Goal: Transaction & Acquisition: Purchase product/service

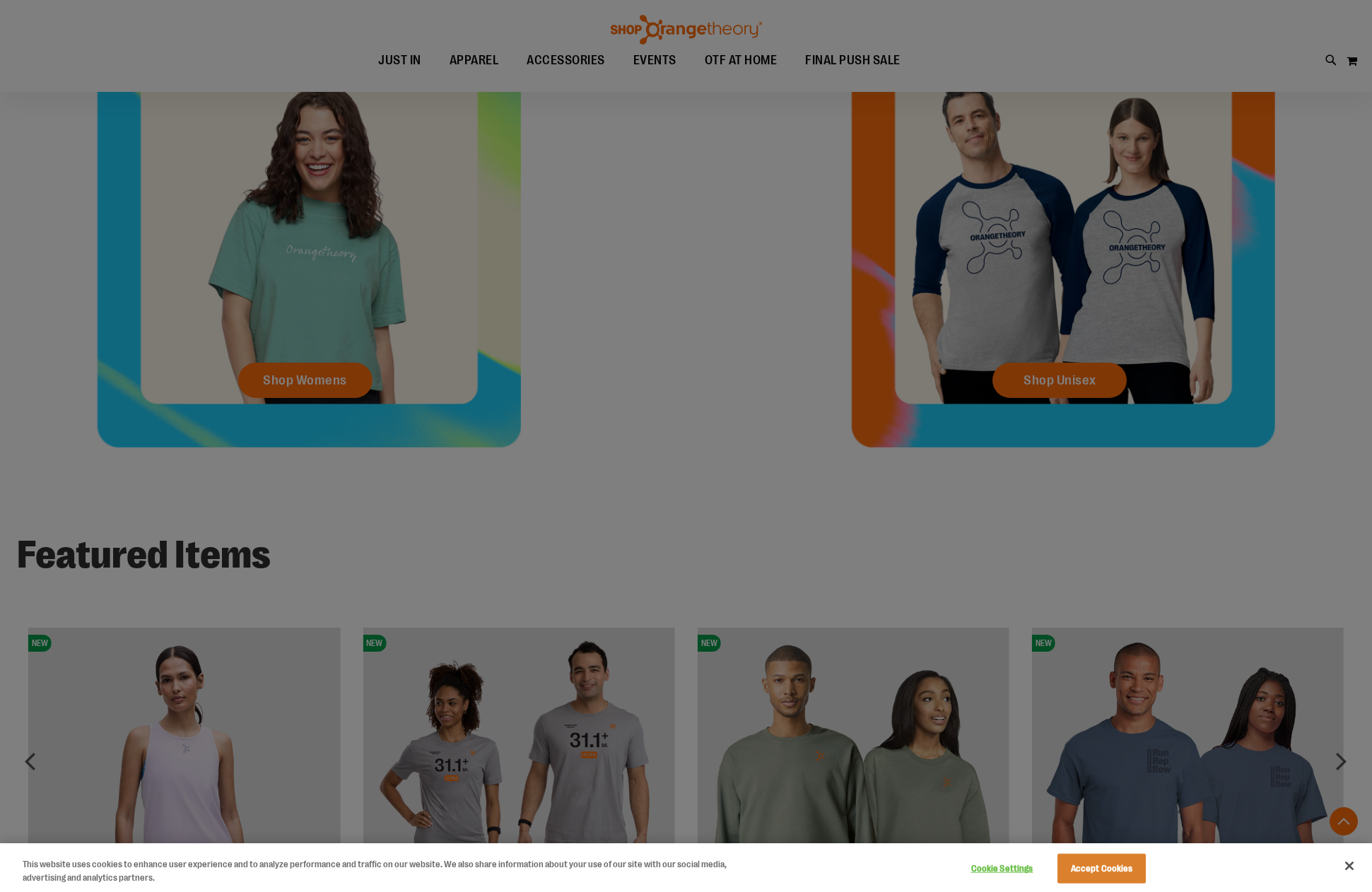
scroll to position [744, 0]
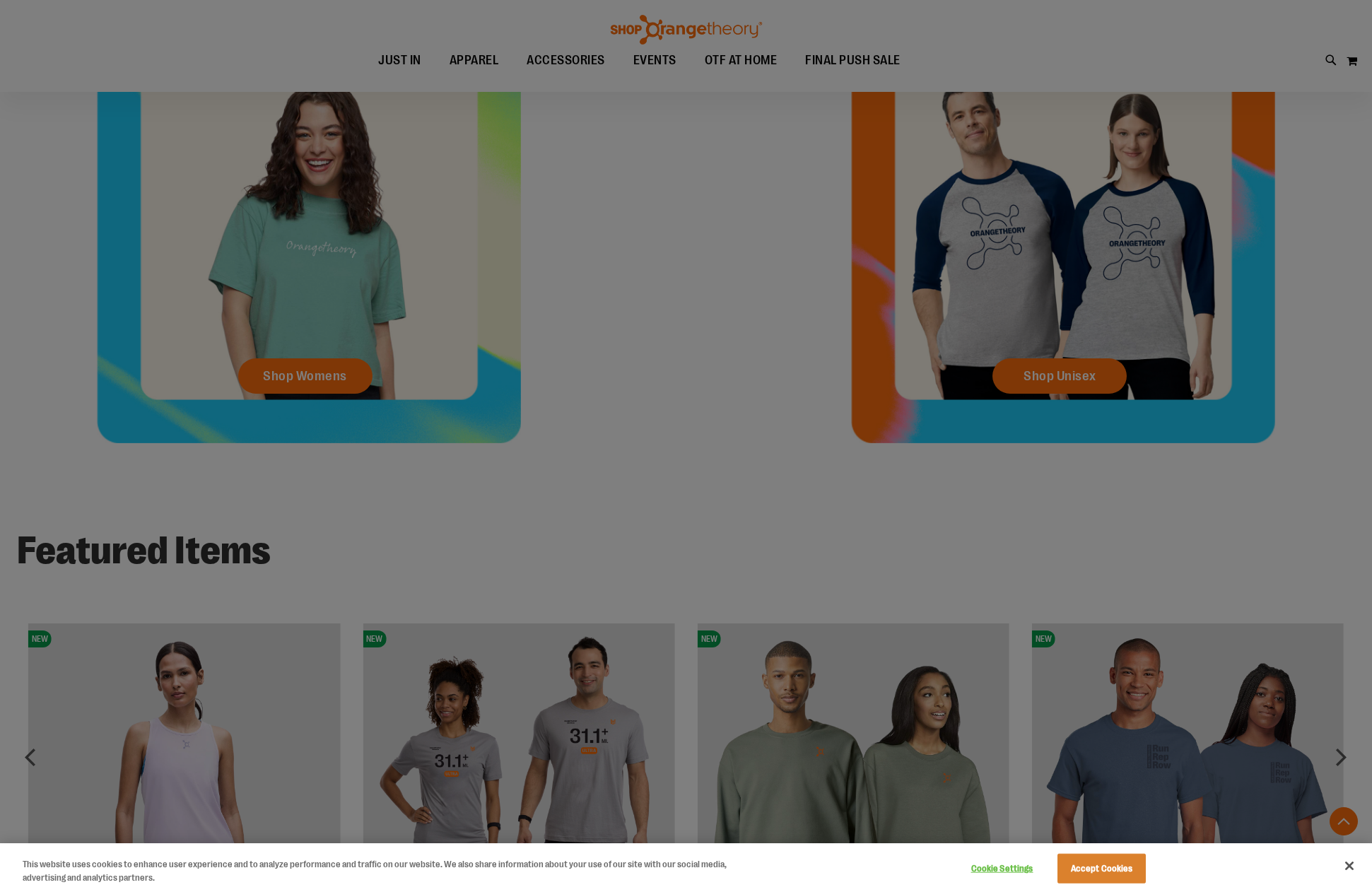
click at [780, 197] on div at bounding box center [686, 446] width 1372 height 892
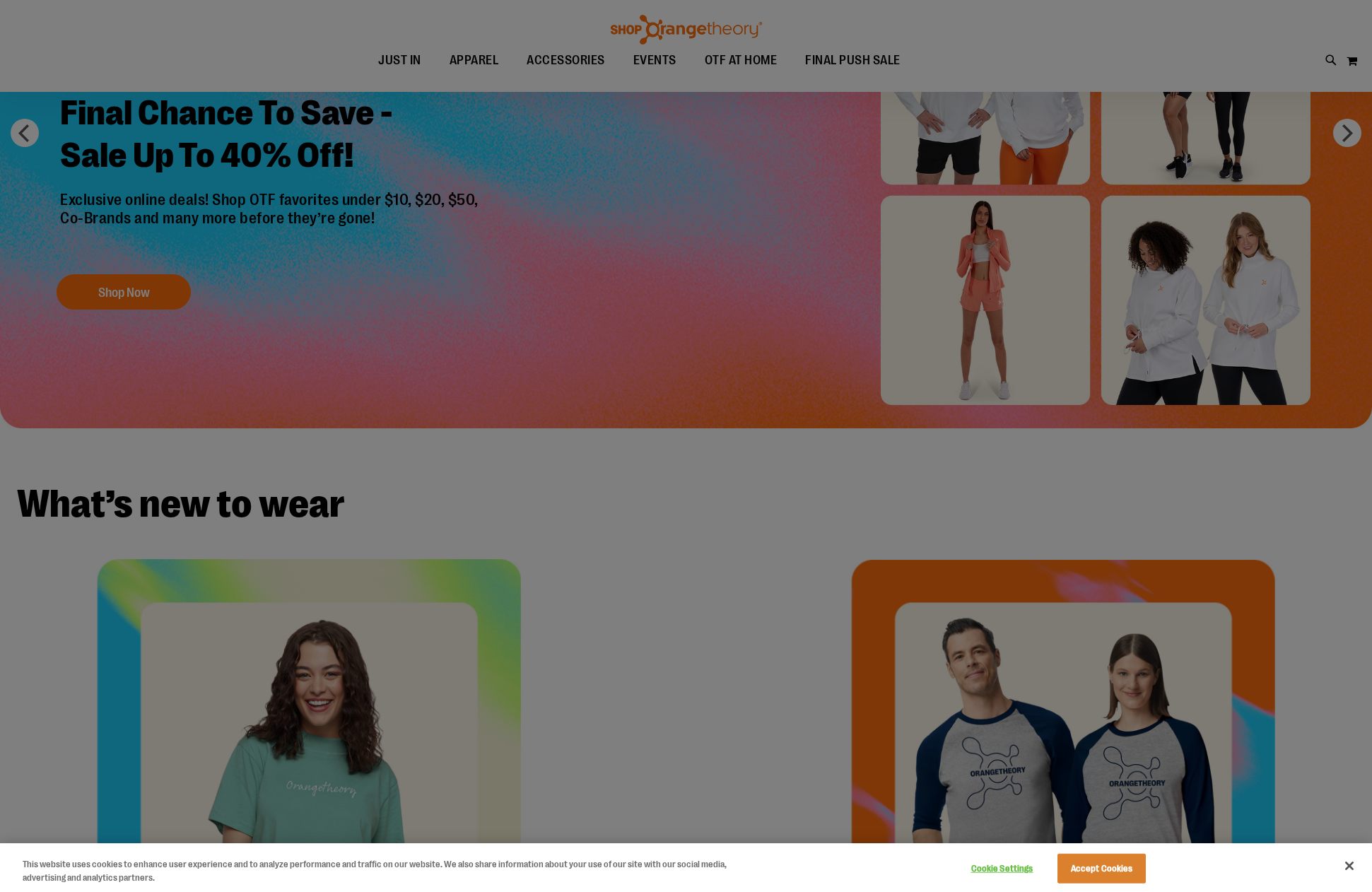
scroll to position [0, 0]
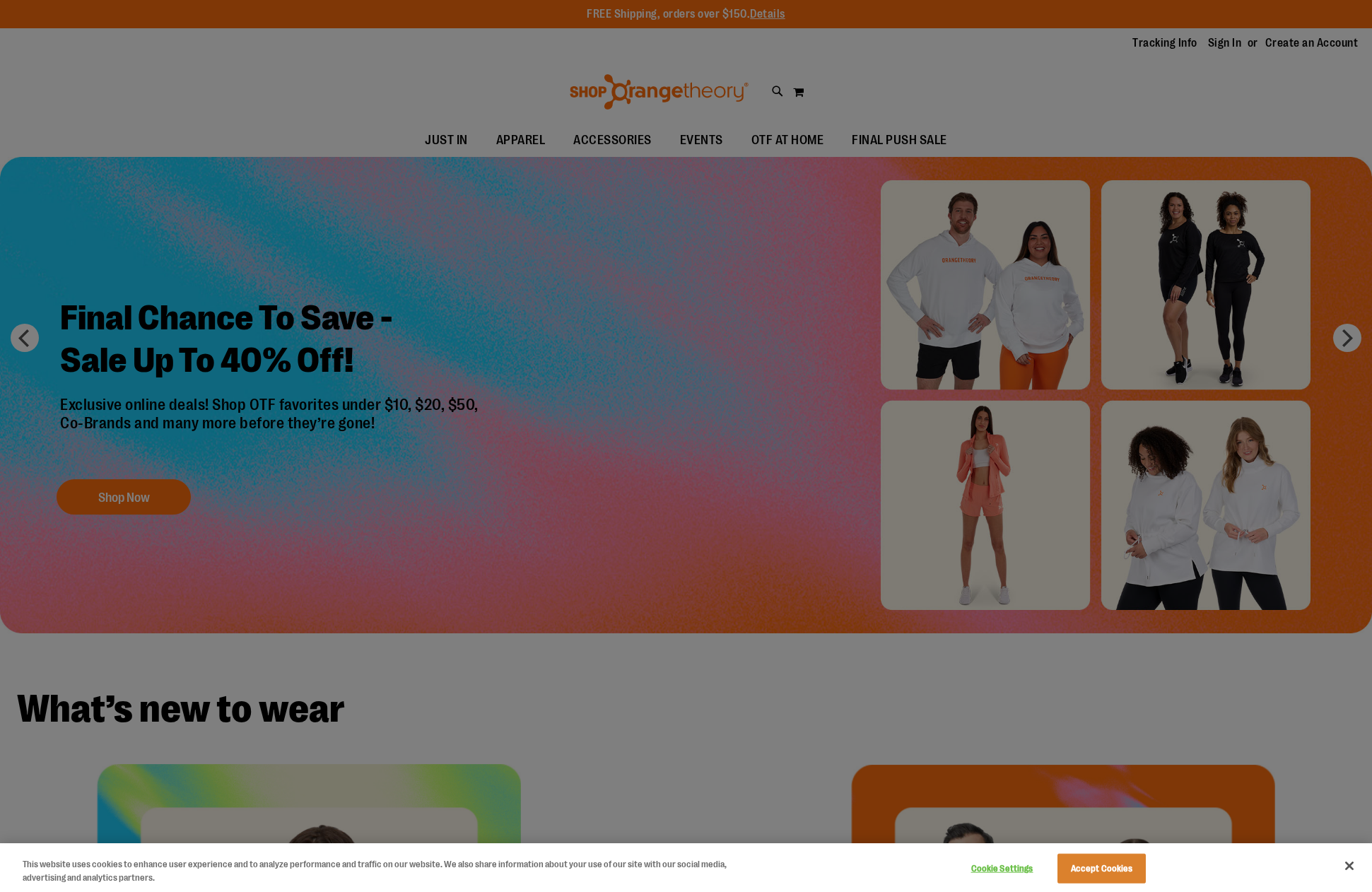
click at [714, 179] on div at bounding box center [686, 446] width 1372 height 892
drag, startPoint x: 1033, startPoint y: 151, endPoint x: 1078, endPoint y: 133, distance: 48.5
click at [1062, 139] on div at bounding box center [686, 446] width 1372 height 892
click at [1088, 129] on div at bounding box center [686, 446] width 1372 height 892
click at [422, 24] on div at bounding box center [686, 446] width 1372 height 892
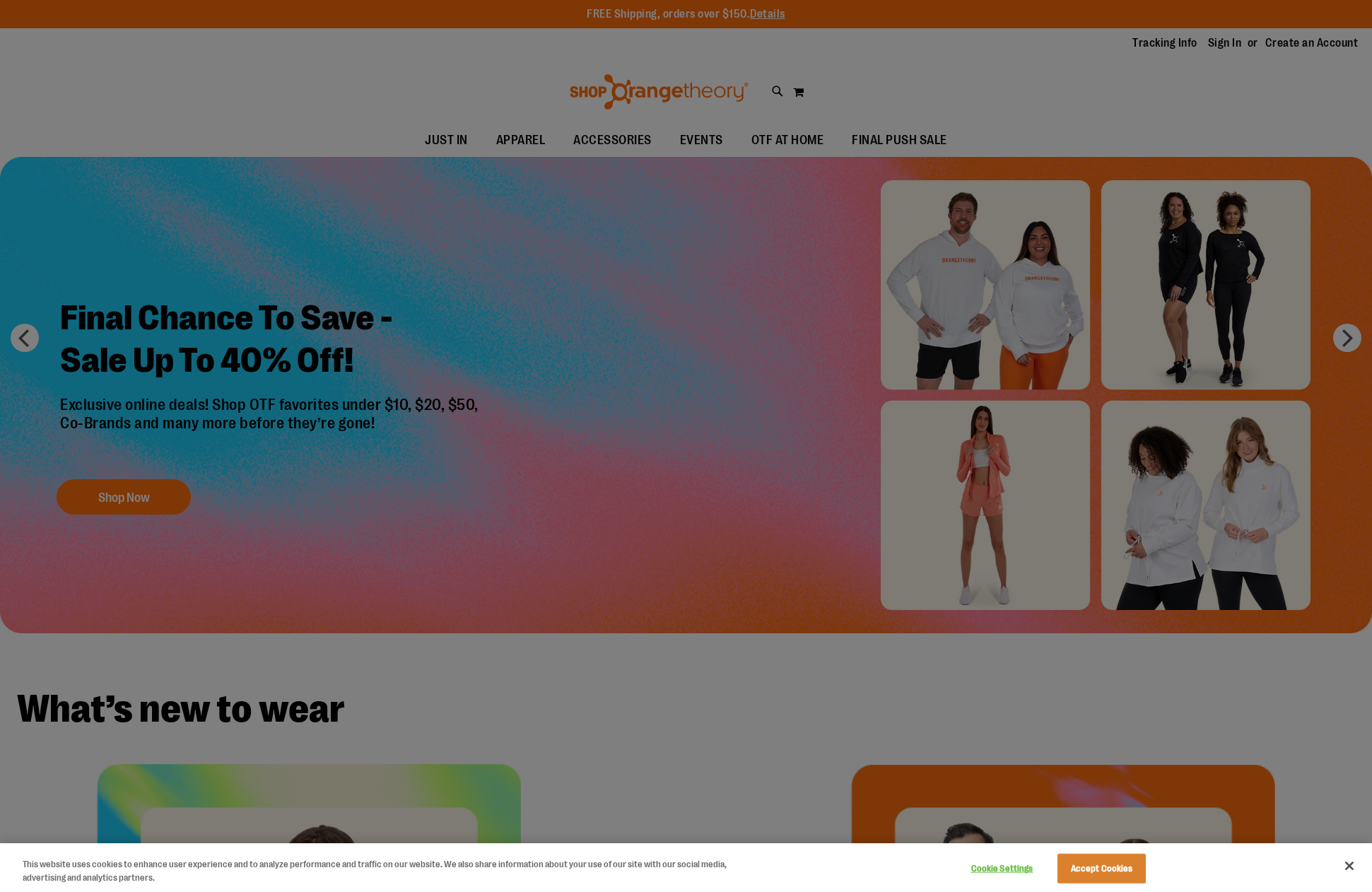
click at [1342, 346] on div at bounding box center [686, 446] width 1372 height 892
click at [1344, 346] on div at bounding box center [686, 446] width 1372 height 892
drag, startPoint x: 1344, startPoint y: 346, endPoint x: 1147, endPoint y: 315, distance: 199.4
click at [1333, 347] on div at bounding box center [686, 446] width 1372 height 892
drag, startPoint x: 742, startPoint y: 280, endPoint x: 726, endPoint y: 276, distance: 16.5
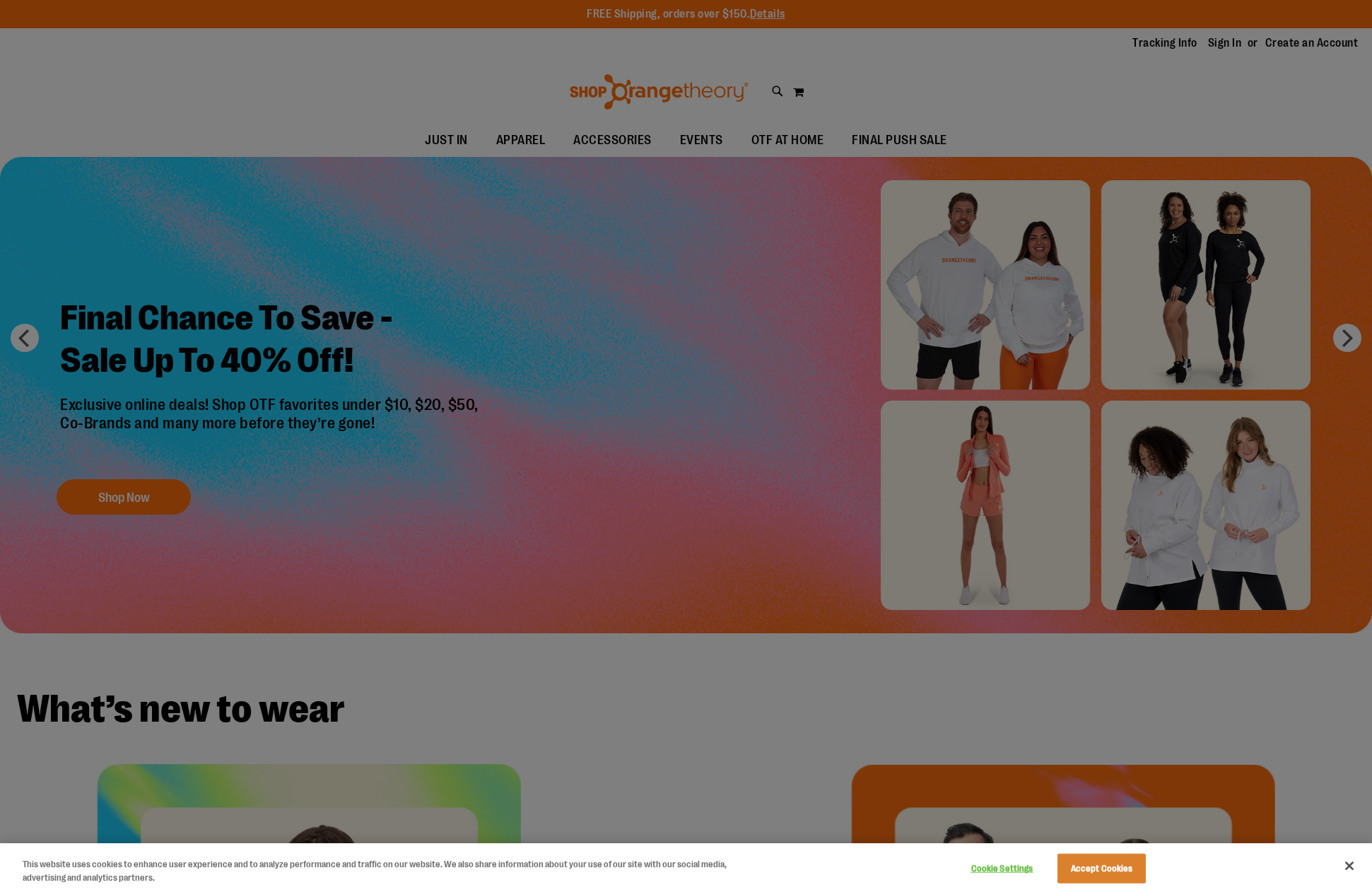
click at [741, 279] on div at bounding box center [686, 446] width 1372 height 892
click at [726, 276] on div at bounding box center [686, 446] width 1372 height 892
click at [726, 275] on div at bounding box center [686, 446] width 1372 height 892
click at [725, 275] on div at bounding box center [686, 446] width 1372 height 892
click at [727, 275] on div at bounding box center [686, 446] width 1372 height 892
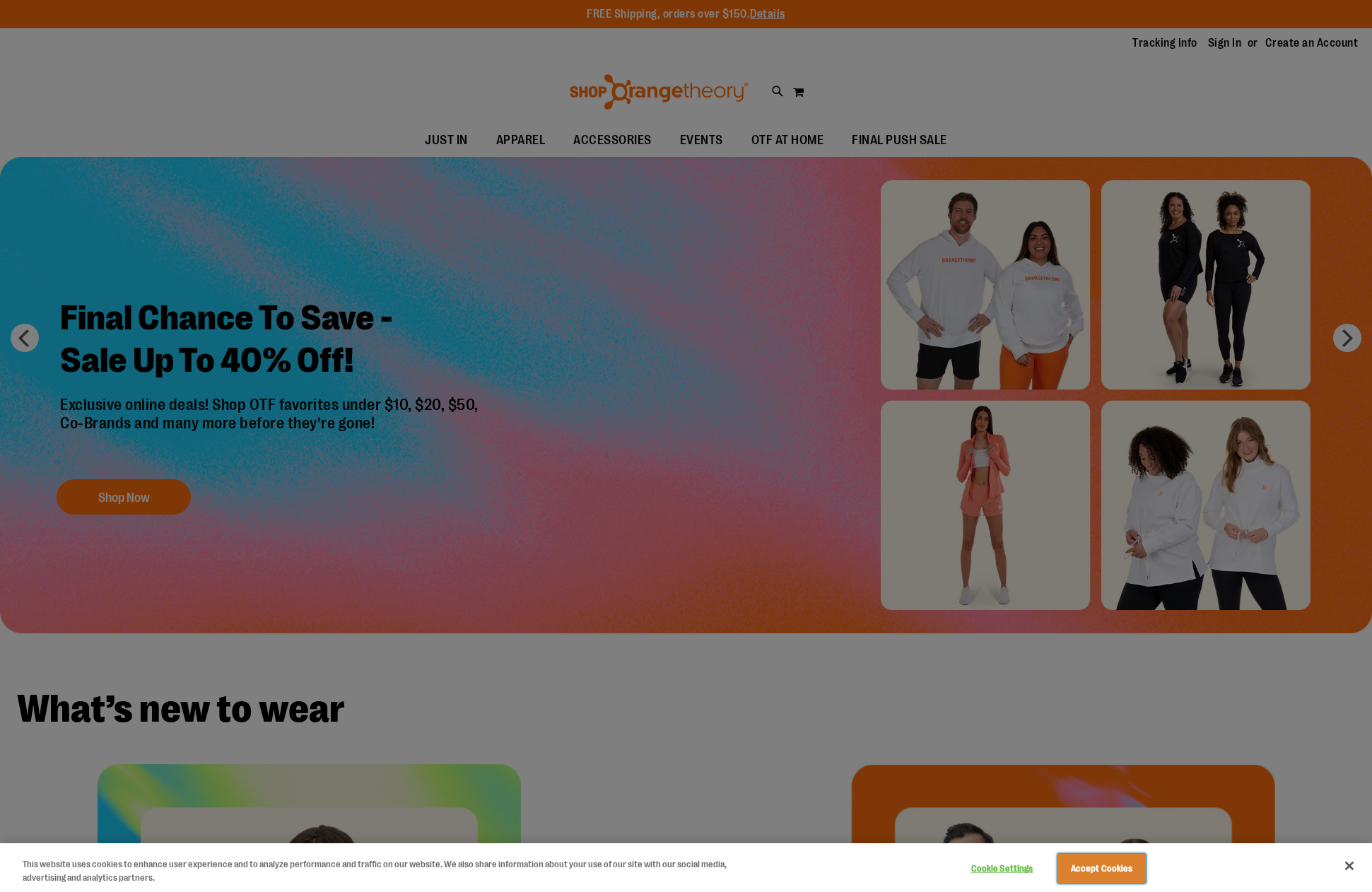
drag, startPoint x: 1104, startPoint y: 870, endPoint x: 1111, endPoint y: 856, distance: 15.7
click at [1105, 867] on button "Accept Cookies" at bounding box center [1101, 869] width 88 height 30
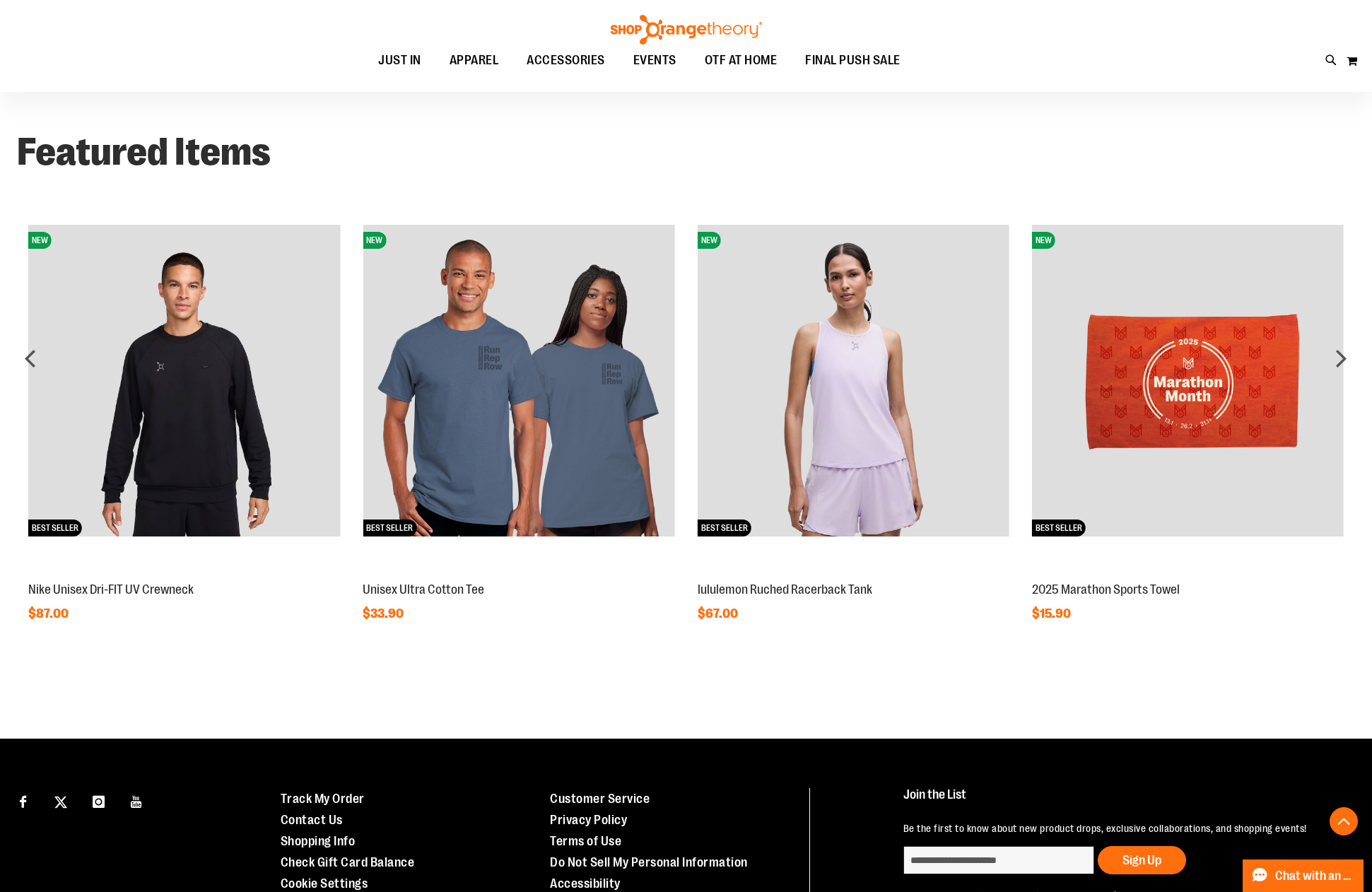
scroll to position [1149, 0]
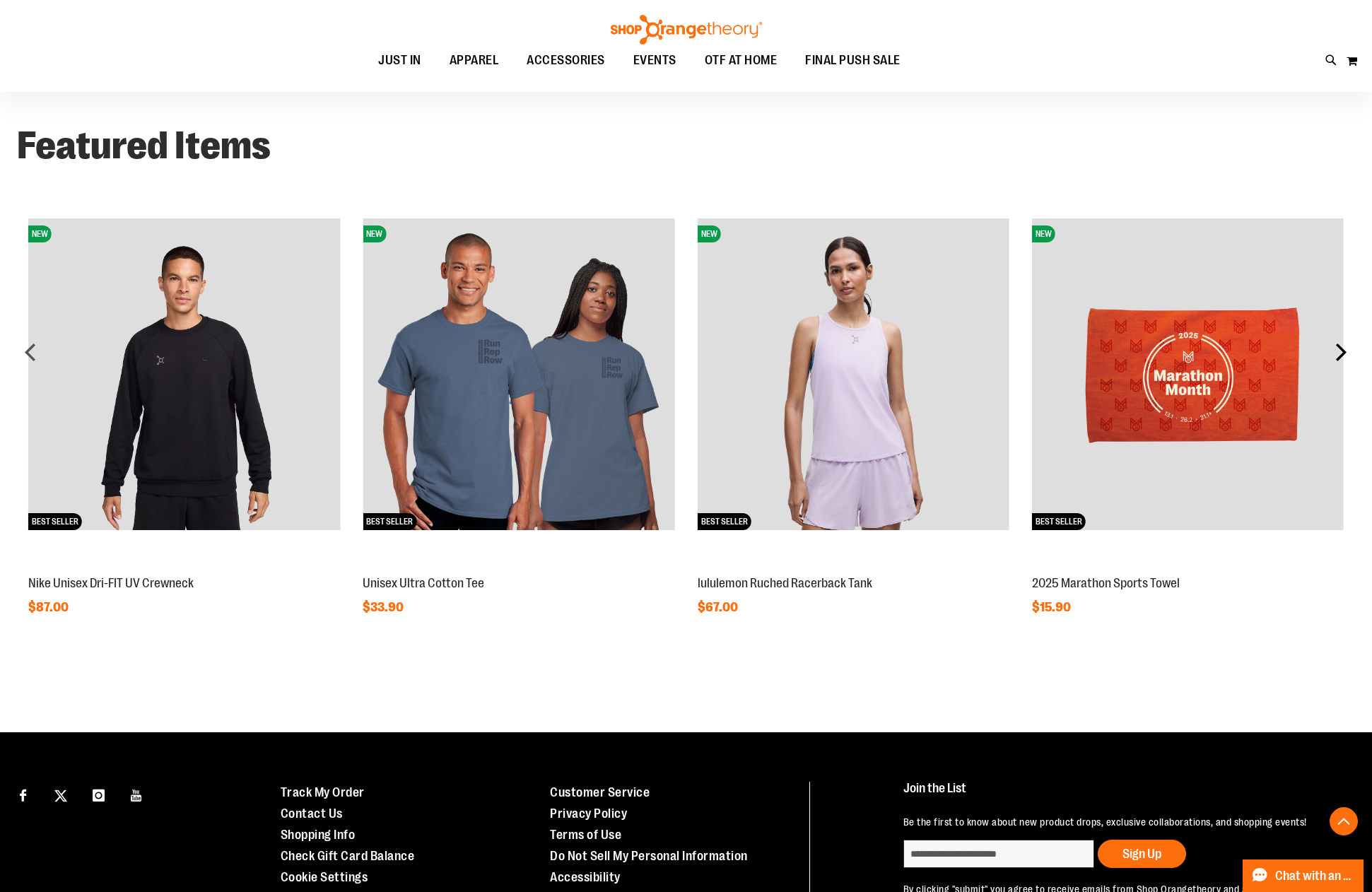
click at [1337, 348] on div "next" at bounding box center [1340, 352] width 28 height 28
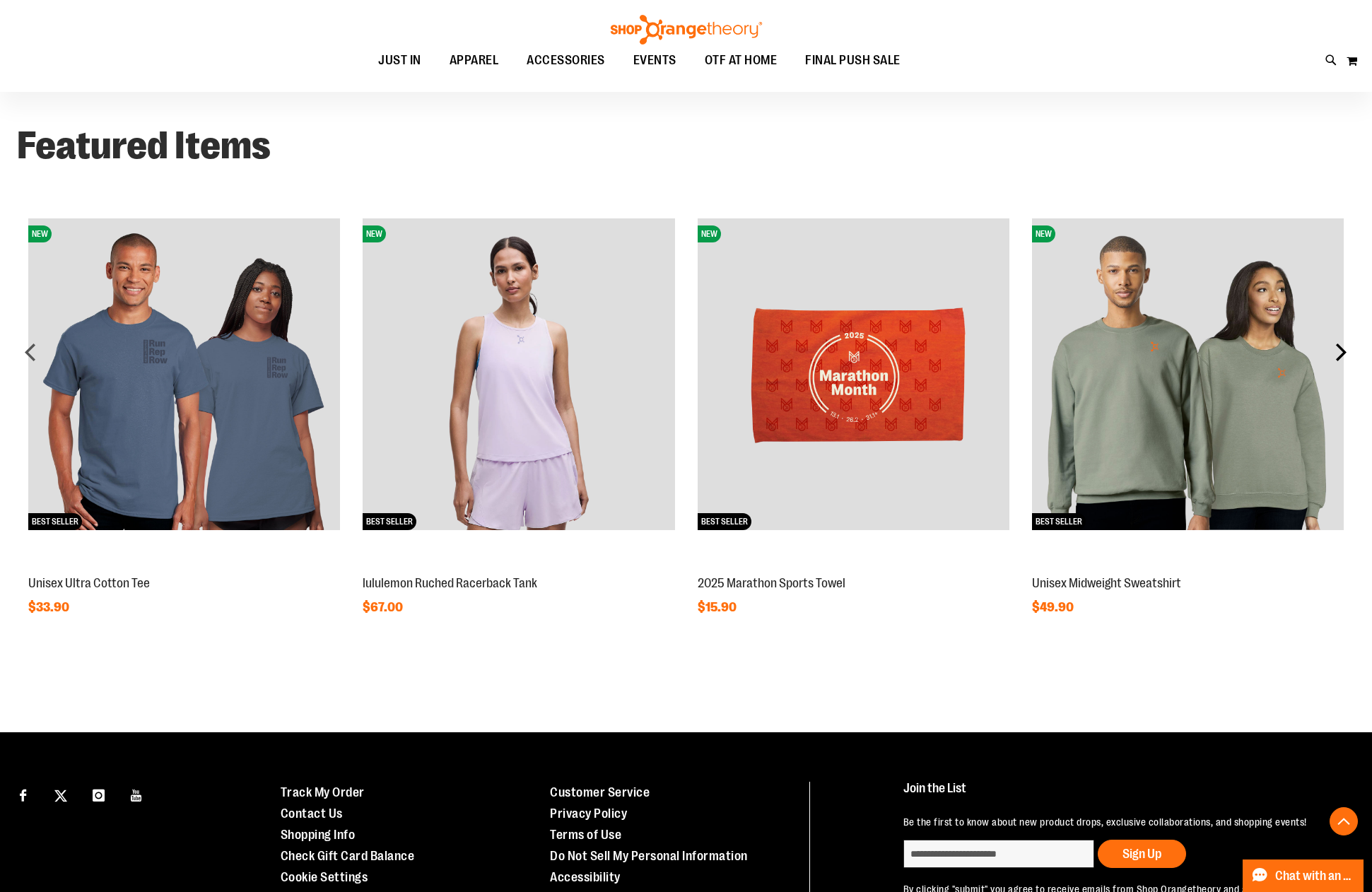
click at [1337, 347] on div "next" at bounding box center [1340, 352] width 28 height 28
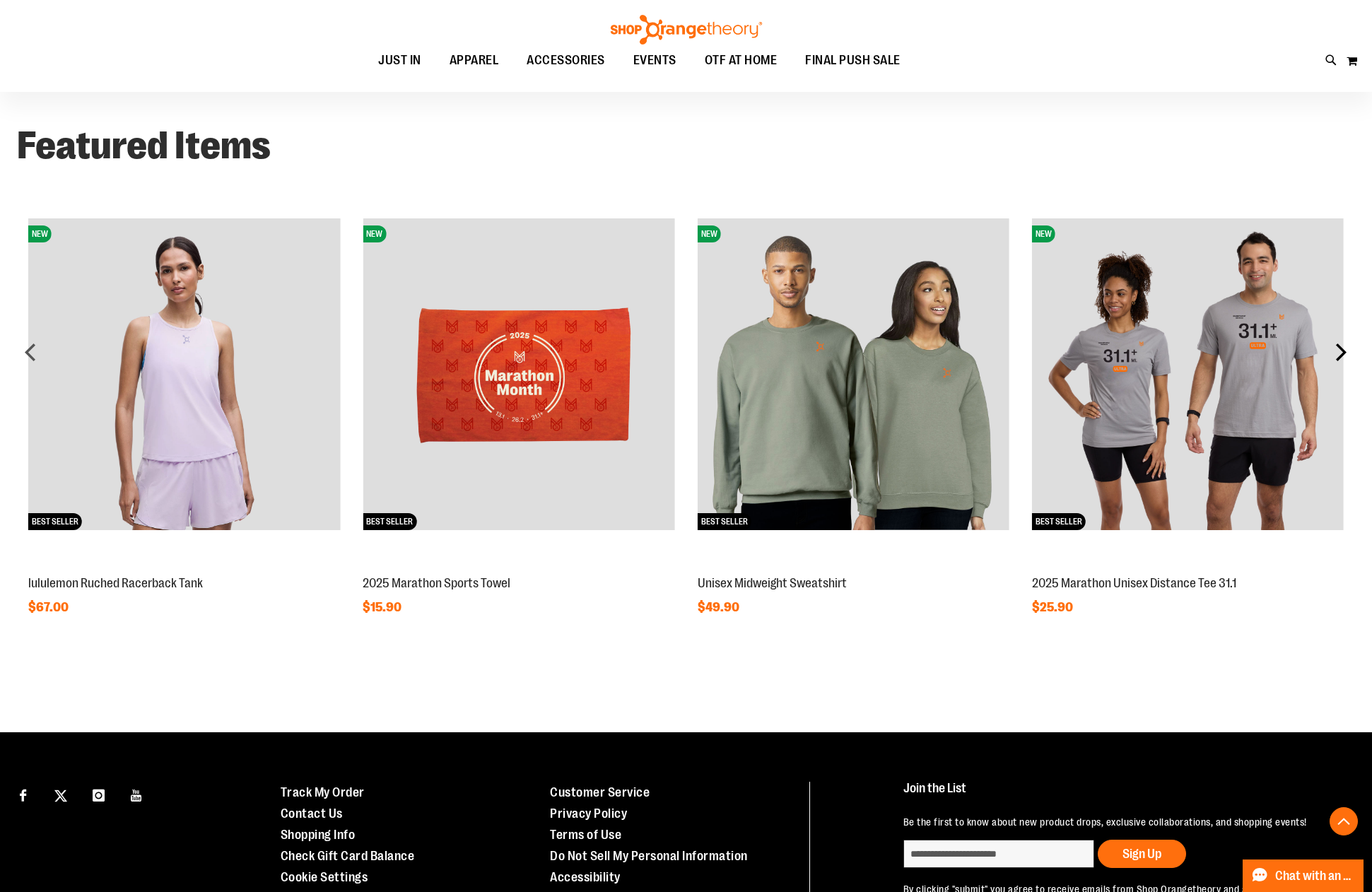
click at [1337, 347] on div "next" at bounding box center [1340, 352] width 28 height 28
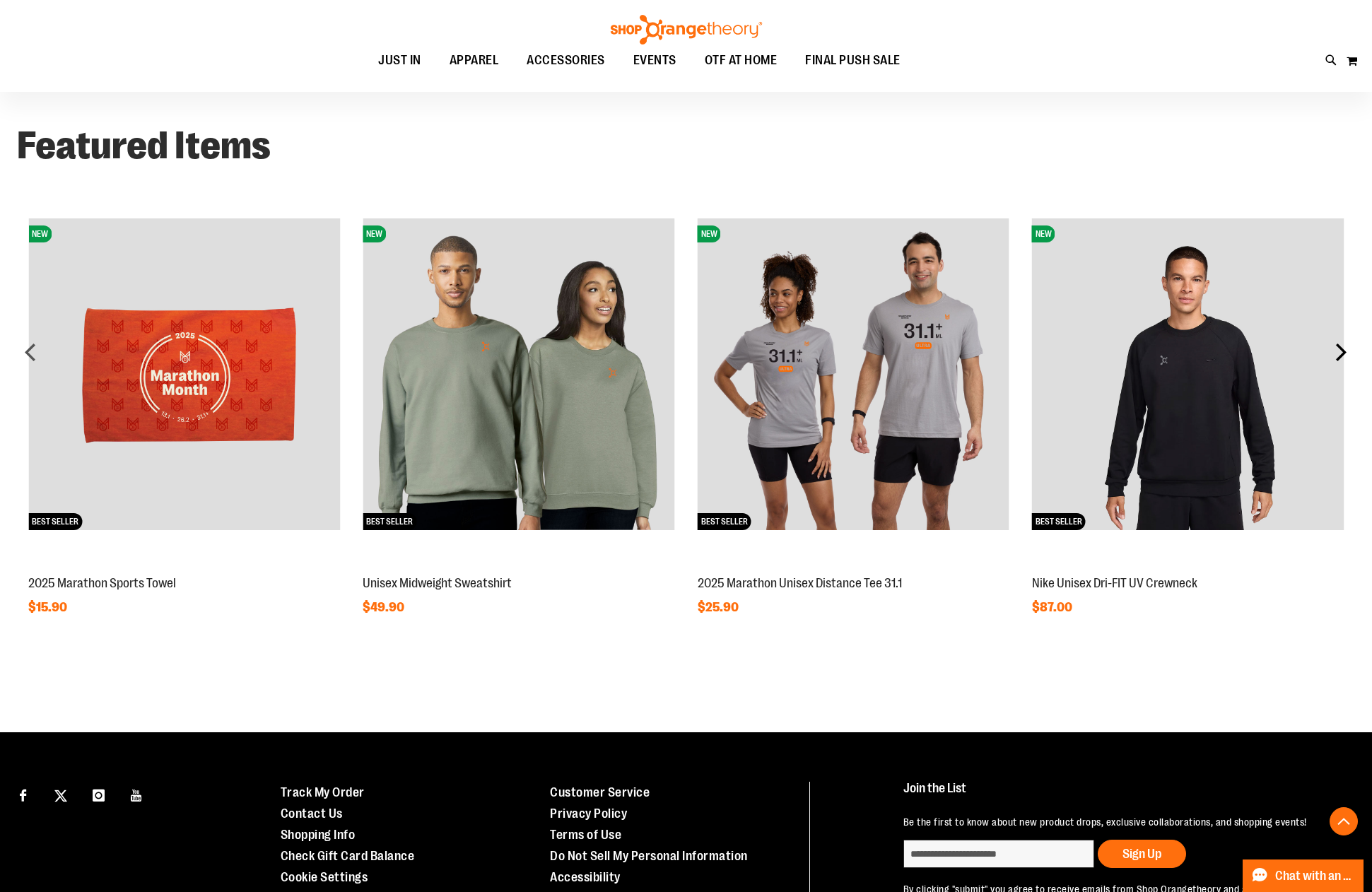
click at [1337, 347] on div "next" at bounding box center [1340, 352] width 28 height 28
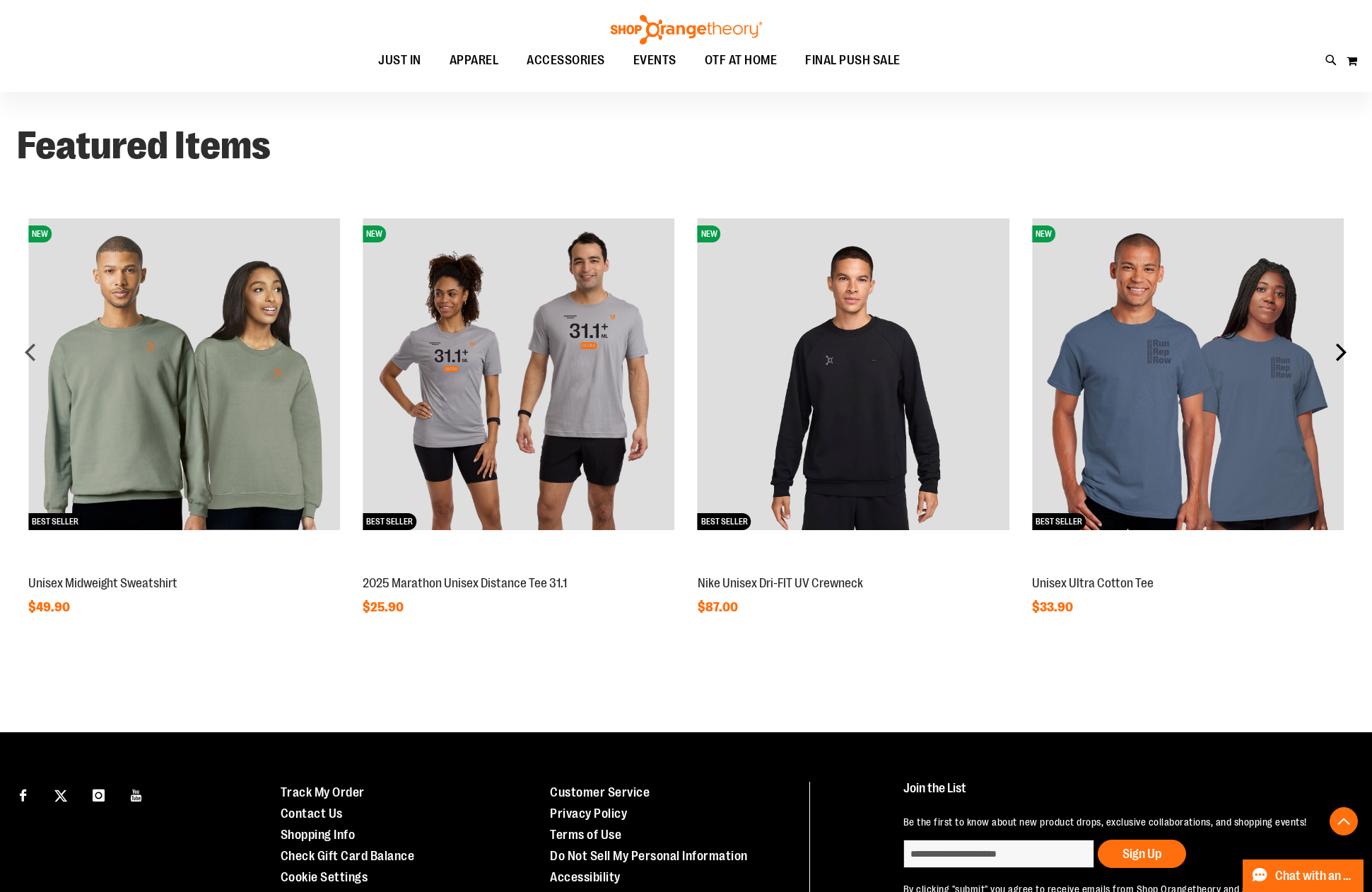
click at [1337, 347] on div "next" at bounding box center [1340, 352] width 28 height 28
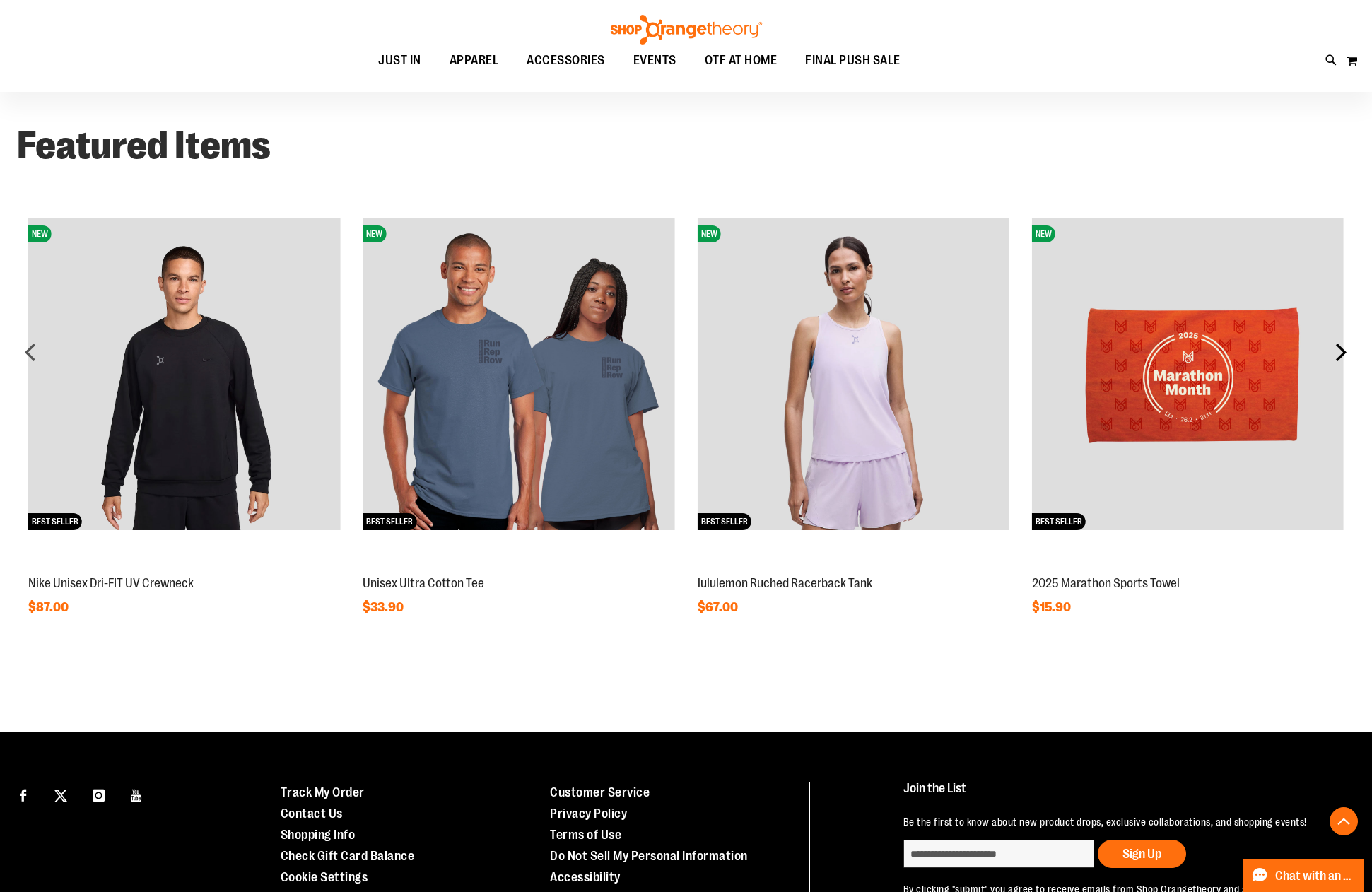
click at [1337, 347] on div "next" at bounding box center [1340, 352] width 28 height 28
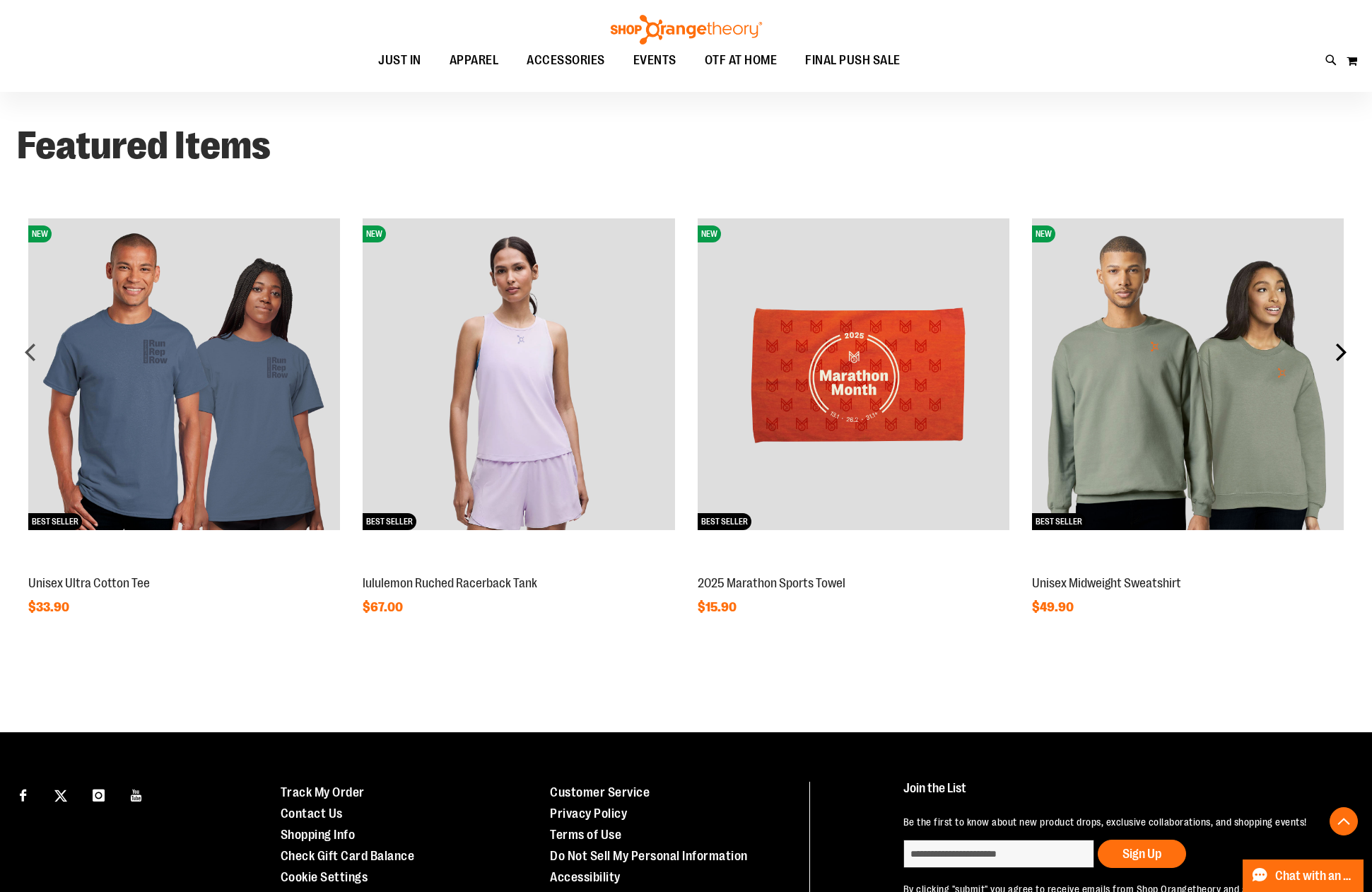
click at [1337, 347] on div "next" at bounding box center [1340, 352] width 28 height 28
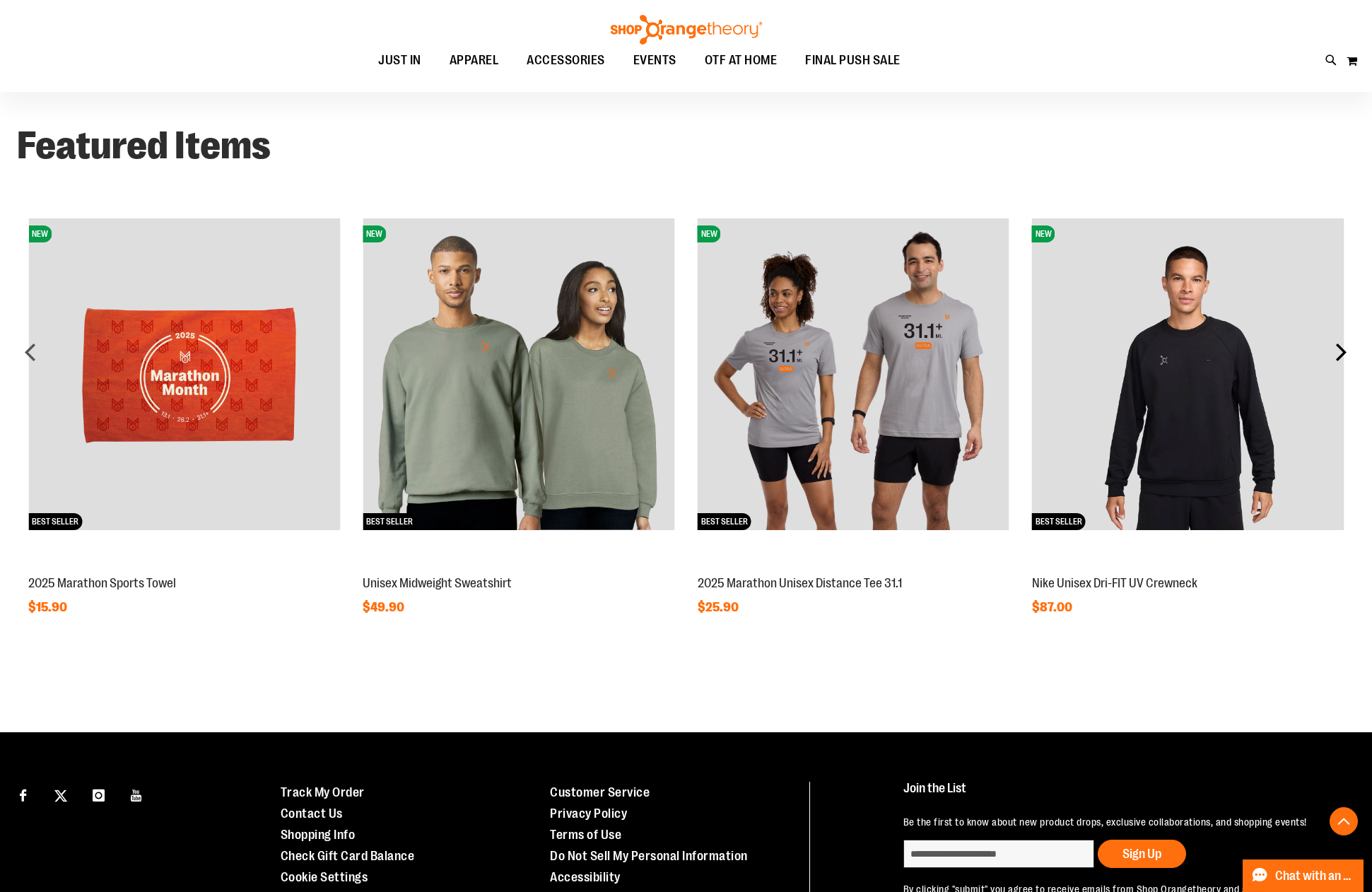
click at [1337, 347] on div "next" at bounding box center [1340, 352] width 28 height 28
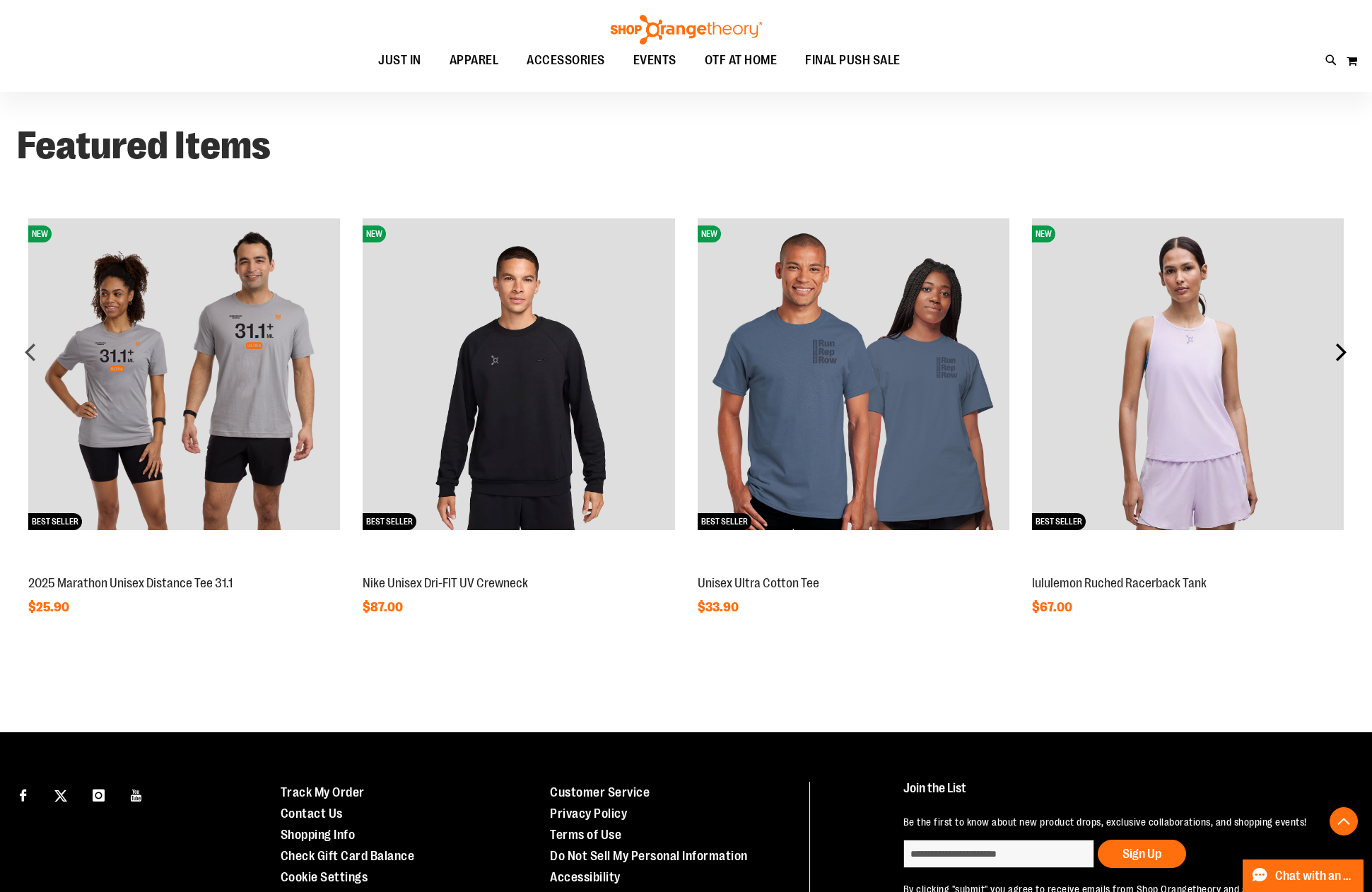
click at [1337, 347] on div "next" at bounding box center [1340, 352] width 28 height 28
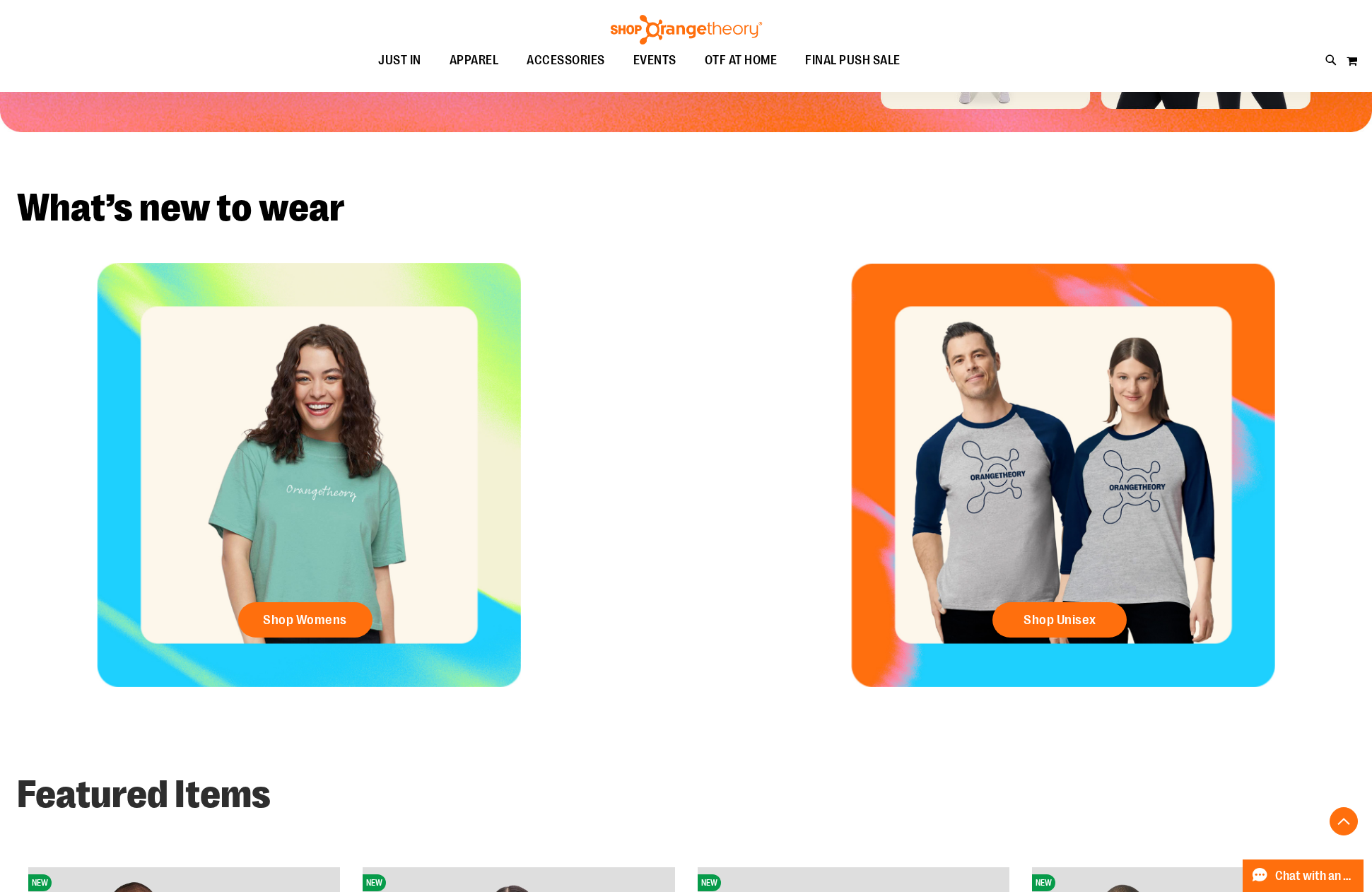
scroll to position [396, 0]
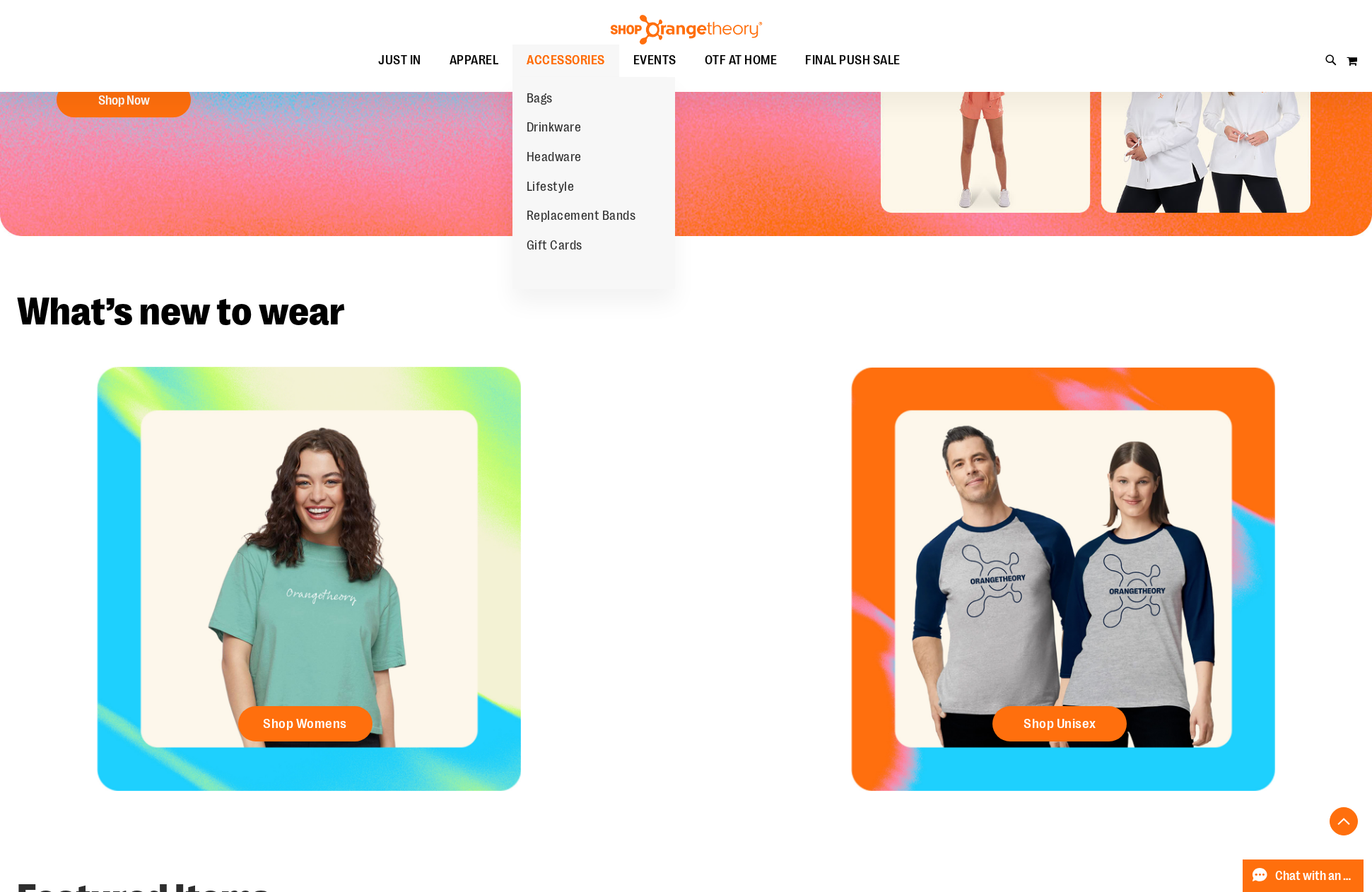
click at [583, 61] on span "ACCESSORIES" at bounding box center [566, 61] width 79 height 32
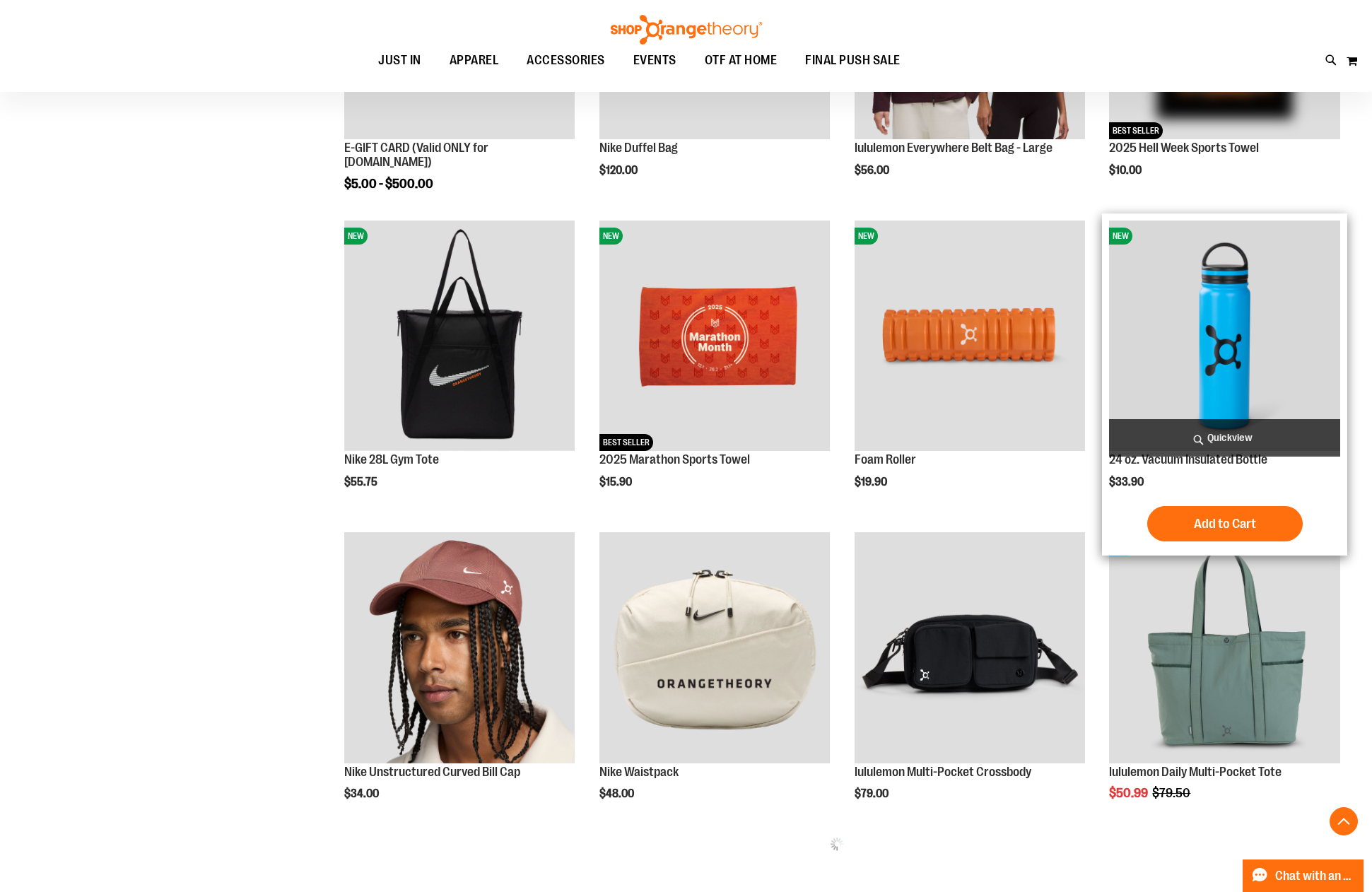
scroll to position [387, 0]
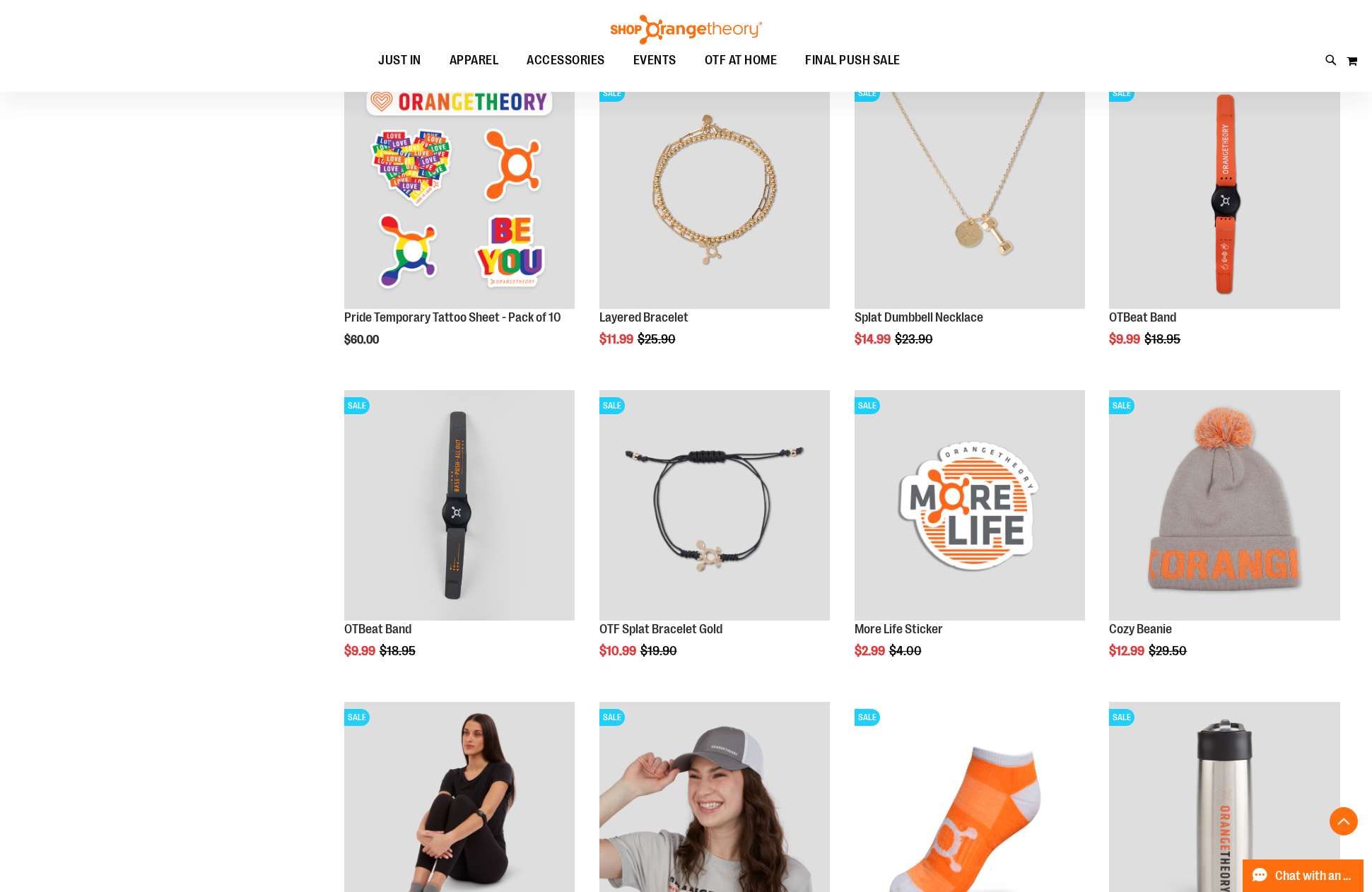
scroll to position [490, 0]
